Goal: Task Accomplishment & Management: Complete application form

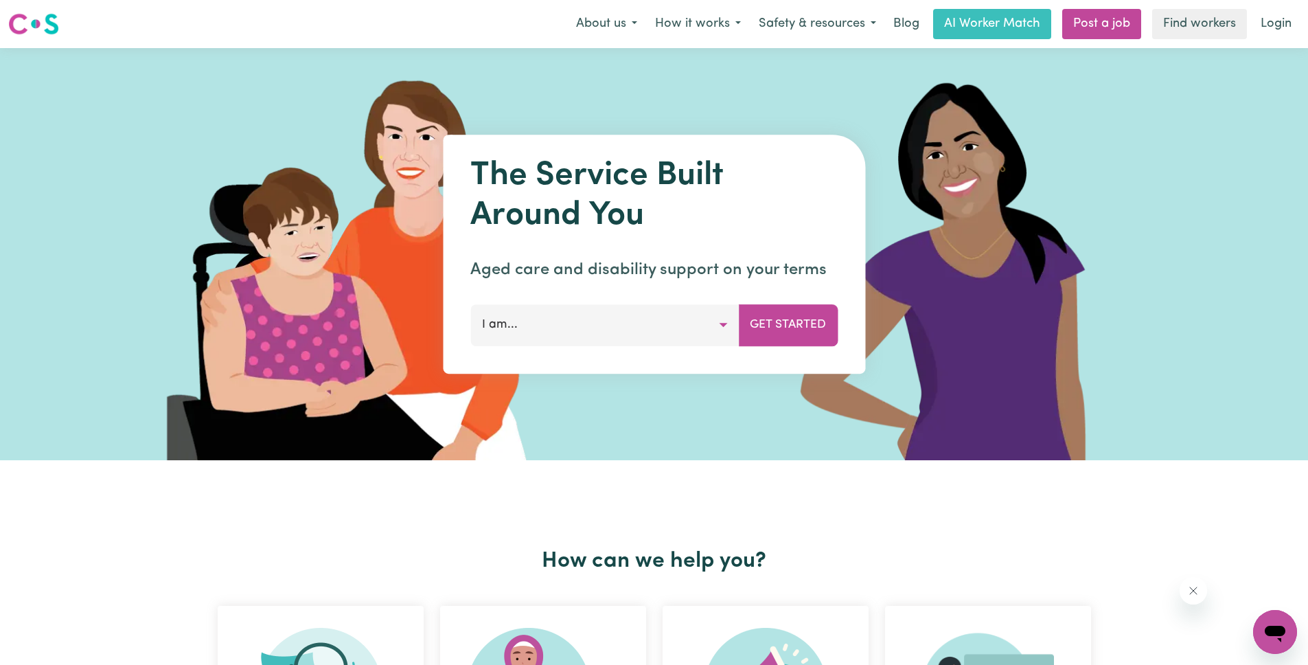
click at [675, 321] on button "I am..." at bounding box center [604, 324] width 269 height 41
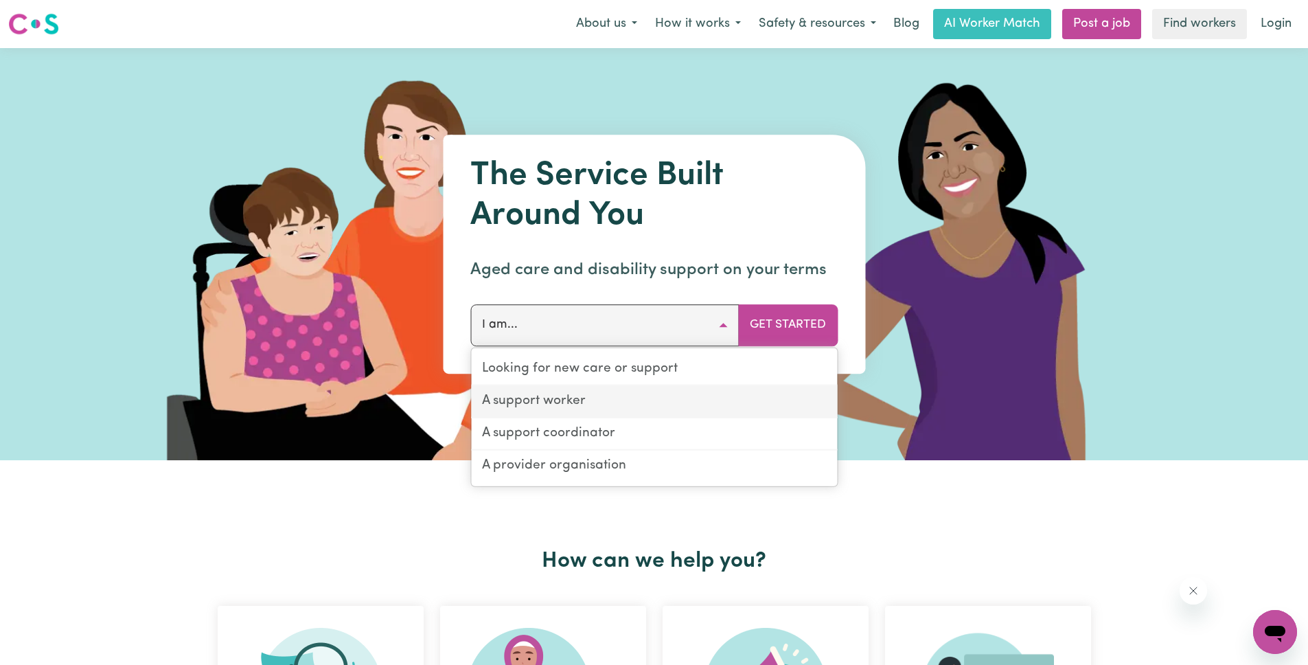
click at [652, 400] on link "A support worker" at bounding box center [654, 402] width 366 height 32
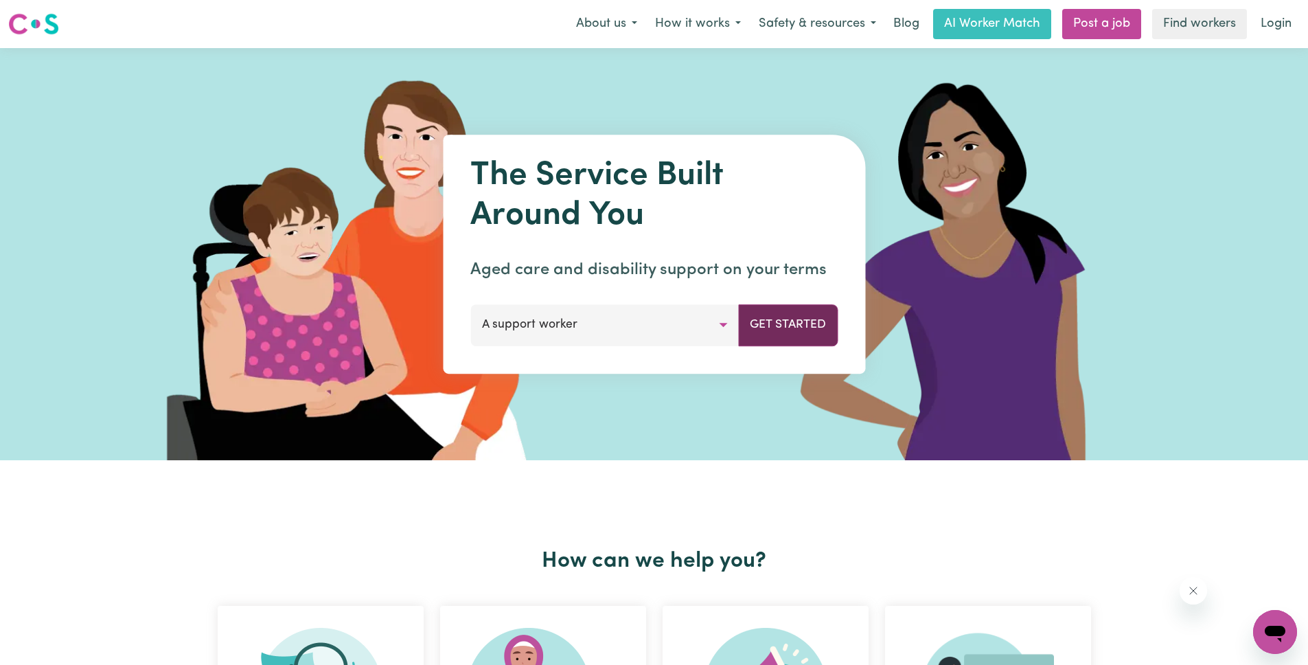
click at [770, 325] on button "Get Started" at bounding box center [788, 324] width 100 height 41
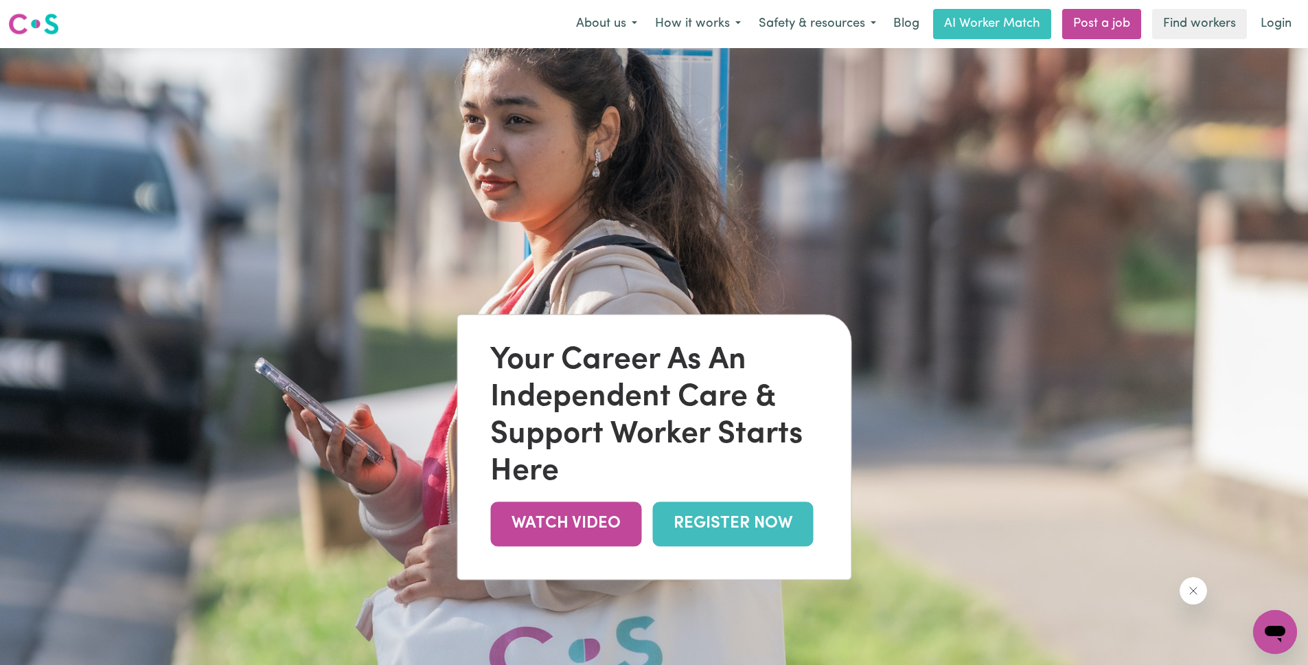
click at [750, 535] on link "REGISTER NOW" at bounding box center [732, 523] width 161 height 45
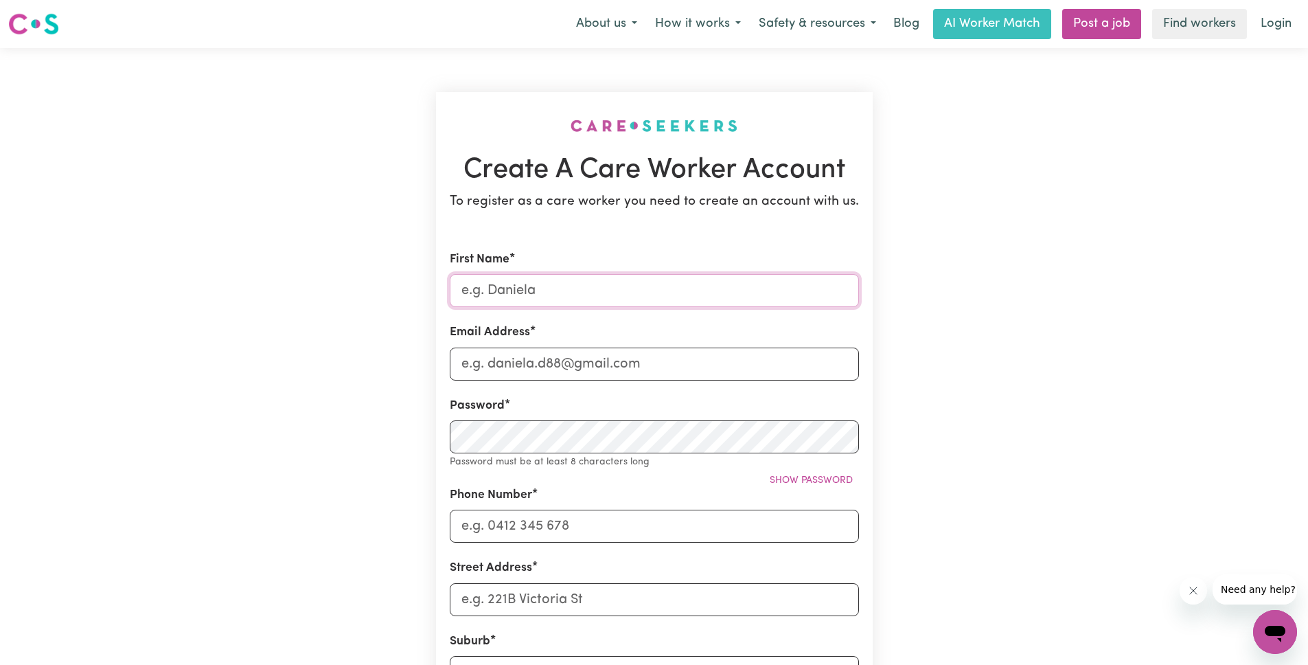
click at [655, 294] on input "First Name" at bounding box center [654, 290] width 409 height 33
click at [688, 244] on section "Create A Care Worker Account To register as a care worker you need to create an…" at bounding box center [654, 549] width 437 height 915
click at [585, 21] on button "About us" at bounding box center [606, 24] width 79 height 29
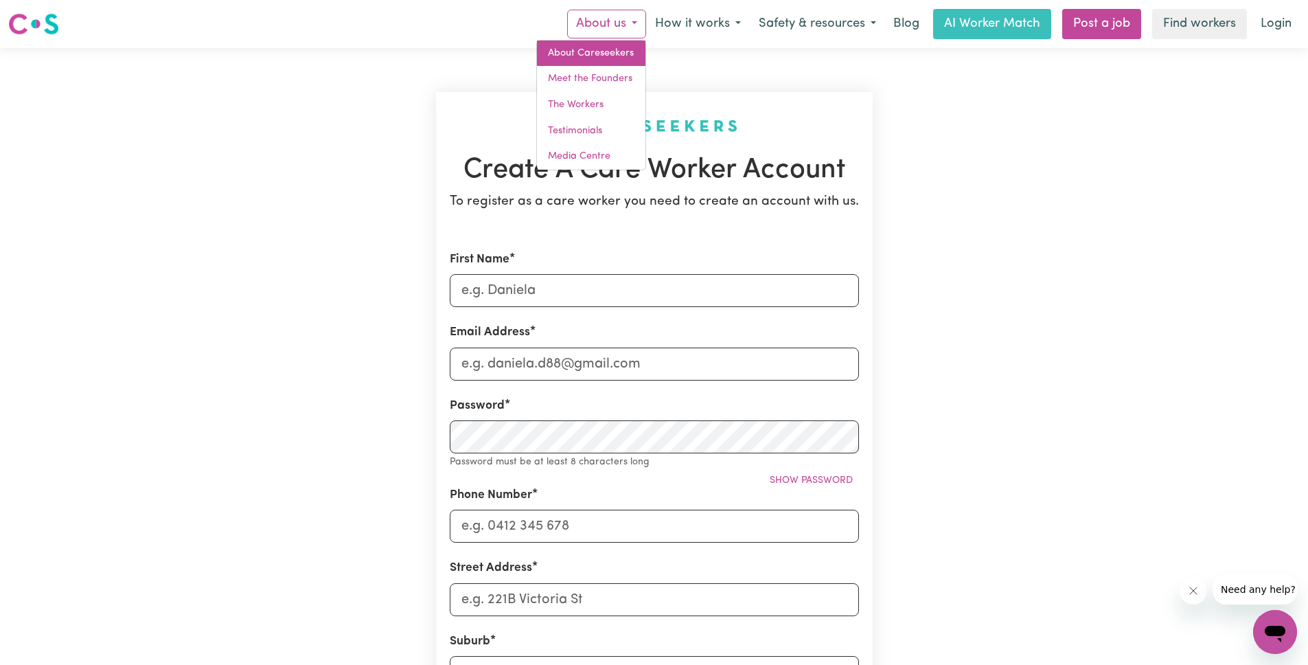
click at [583, 58] on link "About Careseekers" at bounding box center [591, 54] width 108 height 26
